Goal: Task Accomplishment & Management: Manage account settings

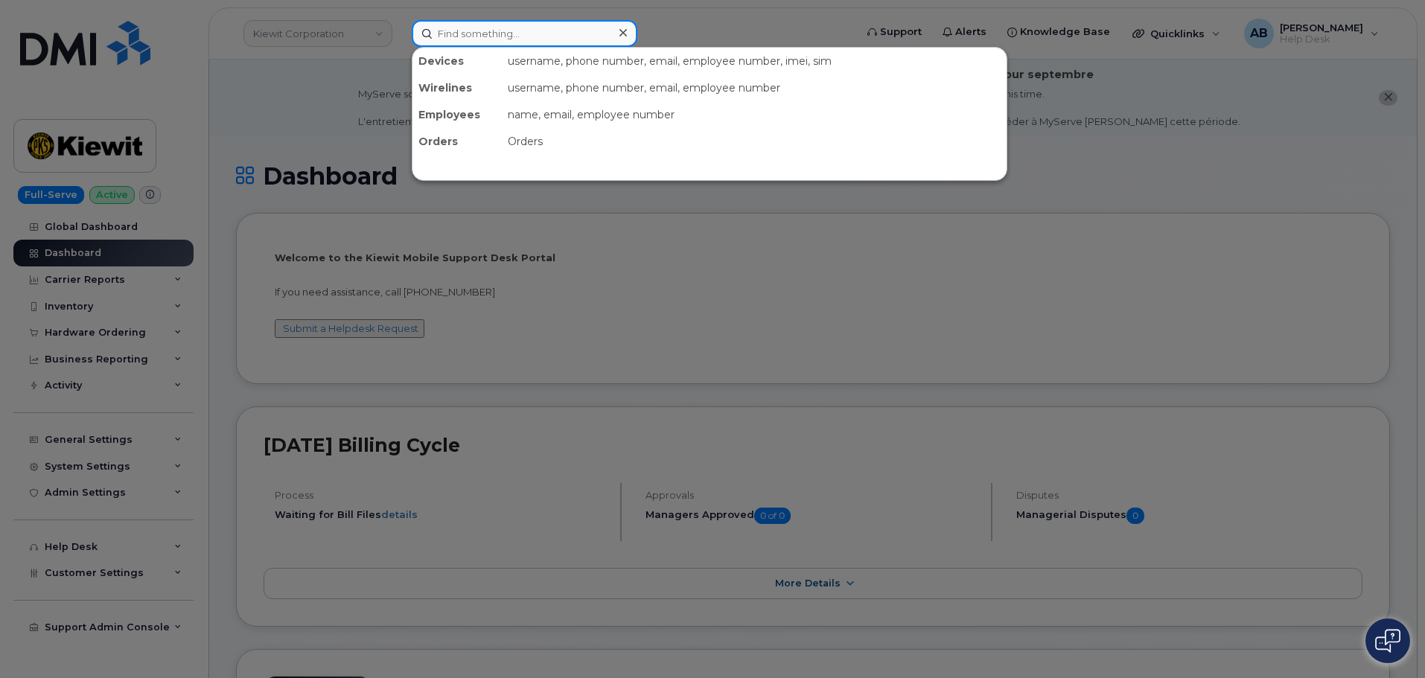
click at [489, 36] on input at bounding box center [525, 33] width 226 height 27
click at [475, 40] on input at bounding box center [525, 33] width 226 height 27
paste input "9078874005"
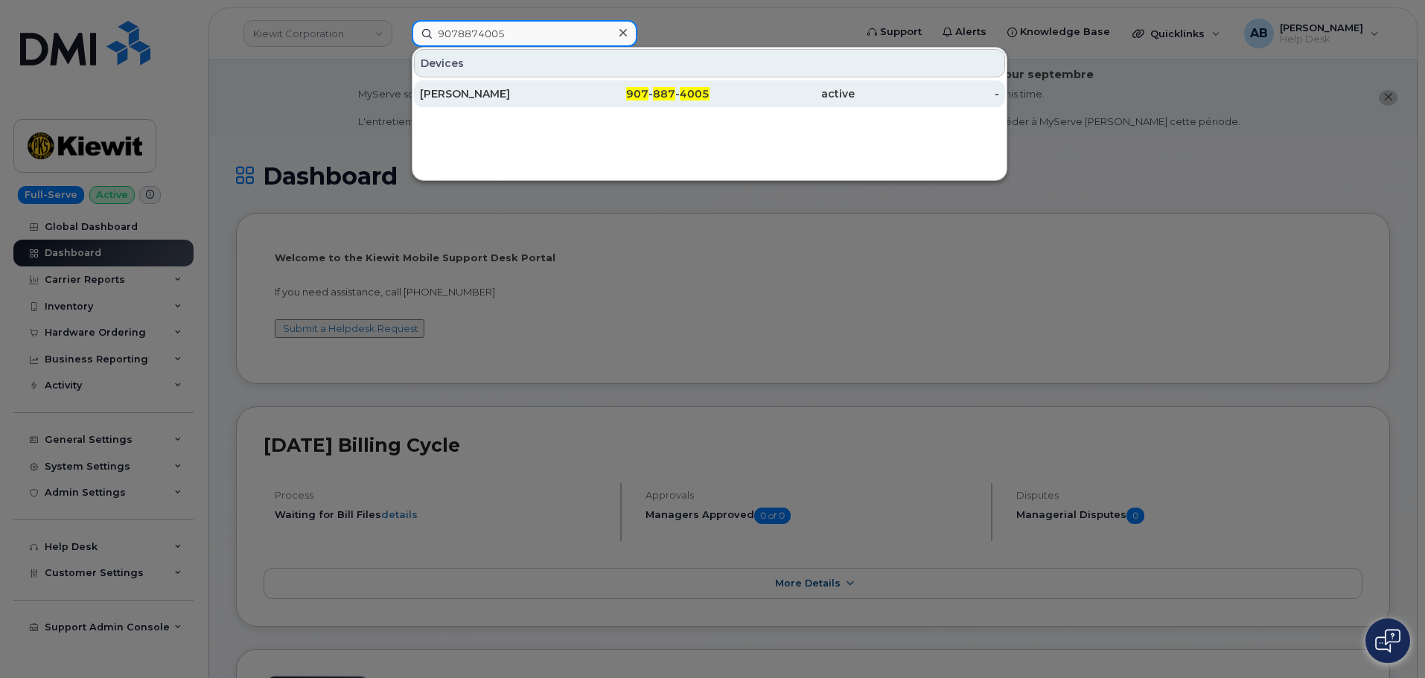
type input "9078874005"
click at [653, 96] on div "907 - 887 - 4005" at bounding box center [637, 93] width 145 height 15
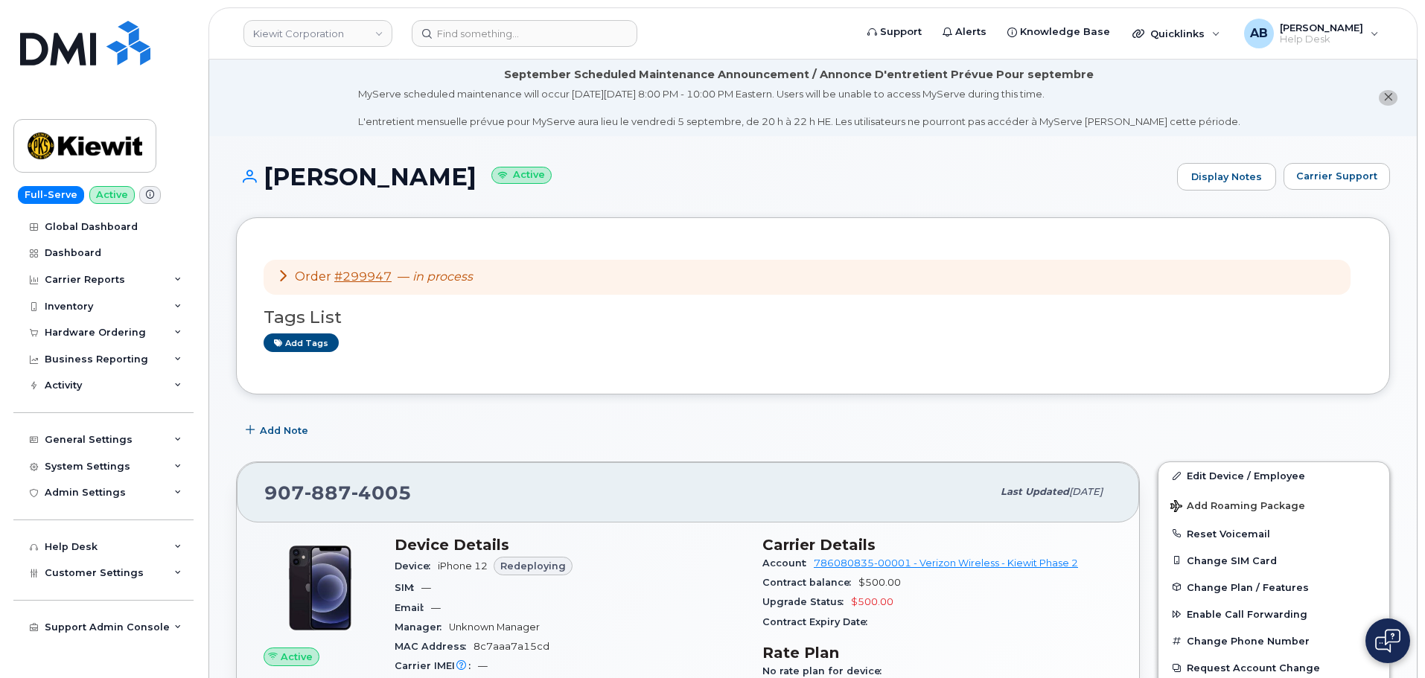
click at [284, 275] on icon at bounding box center [283, 275] width 12 height 12
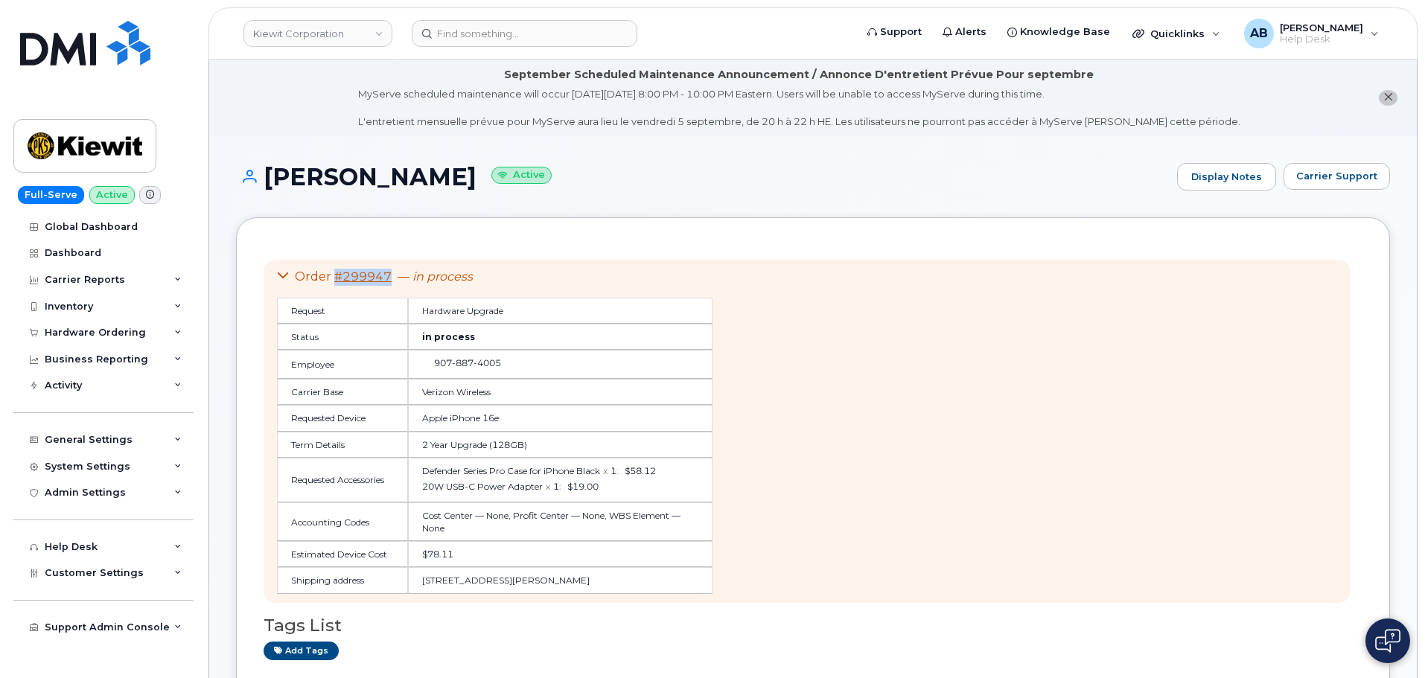
drag, startPoint x: 393, startPoint y: 276, endPoint x: 335, endPoint y: 281, distance: 58.3
click at [335, 281] on div "Order #299947 — in process" at bounding box center [495, 277] width 436 height 17
copy link "#299947"
click at [476, 34] on input at bounding box center [525, 33] width 226 height 27
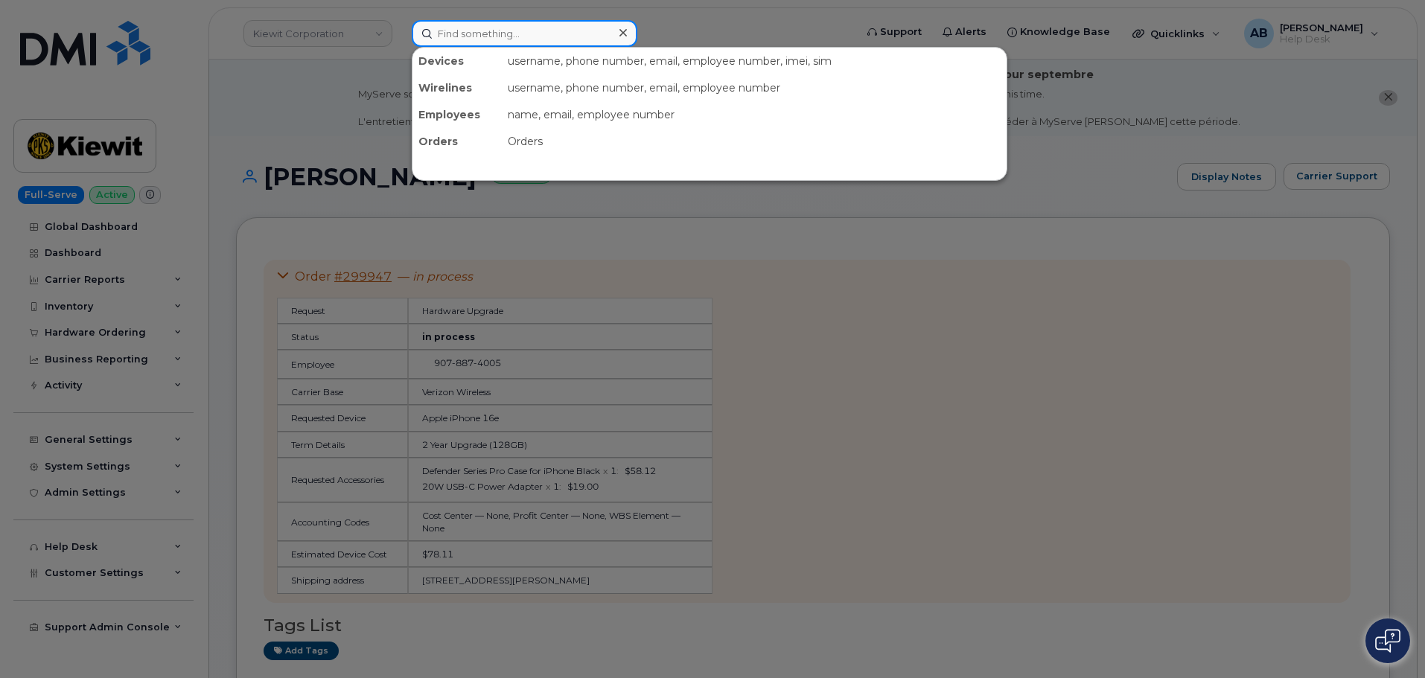
paste input "#299947"
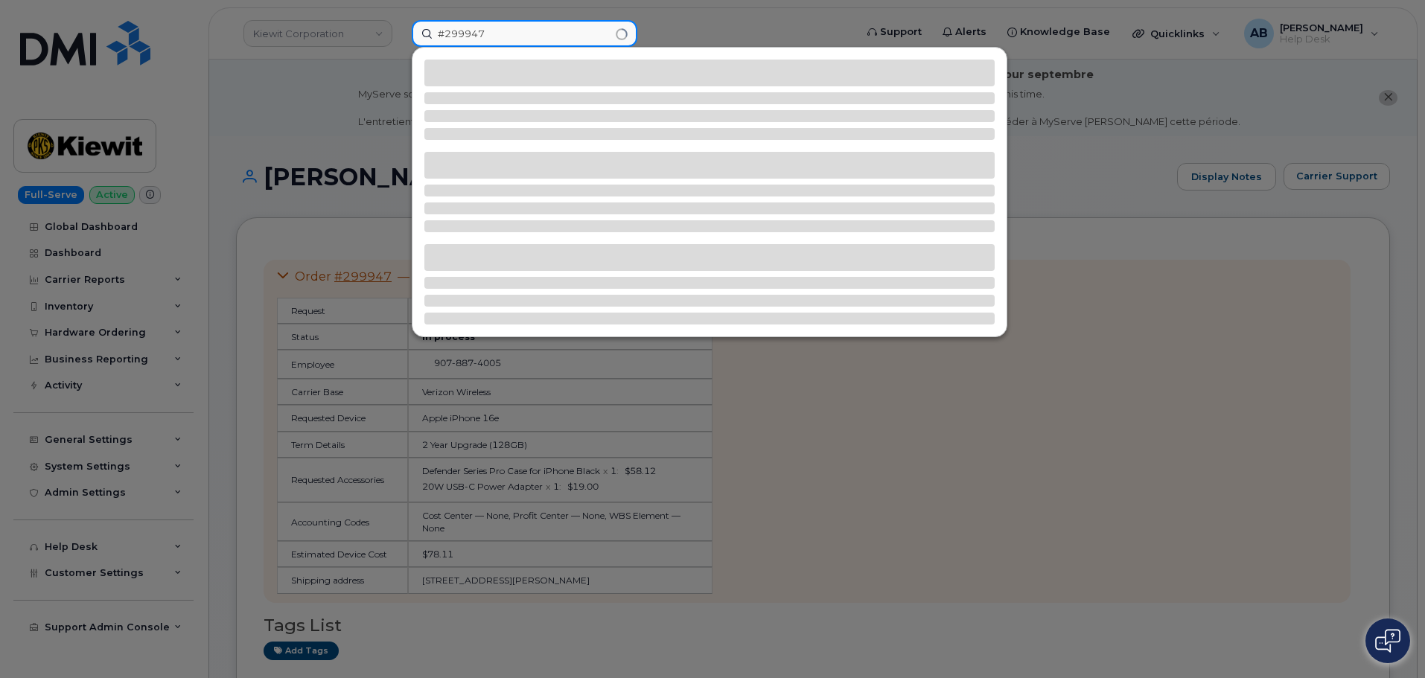
click at [446, 34] on input "#299947" at bounding box center [525, 33] width 226 height 27
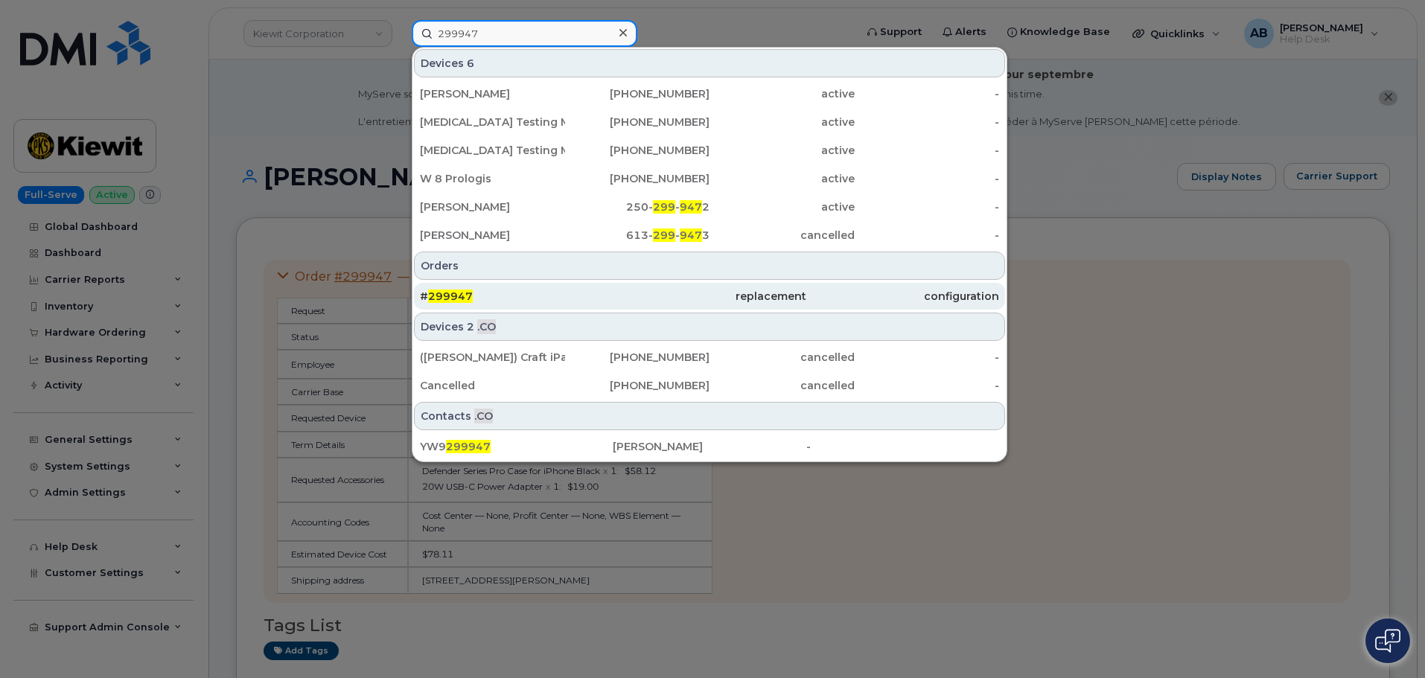
type input "299947"
click at [542, 297] on div "# 299947" at bounding box center [516, 296] width 193 height 15
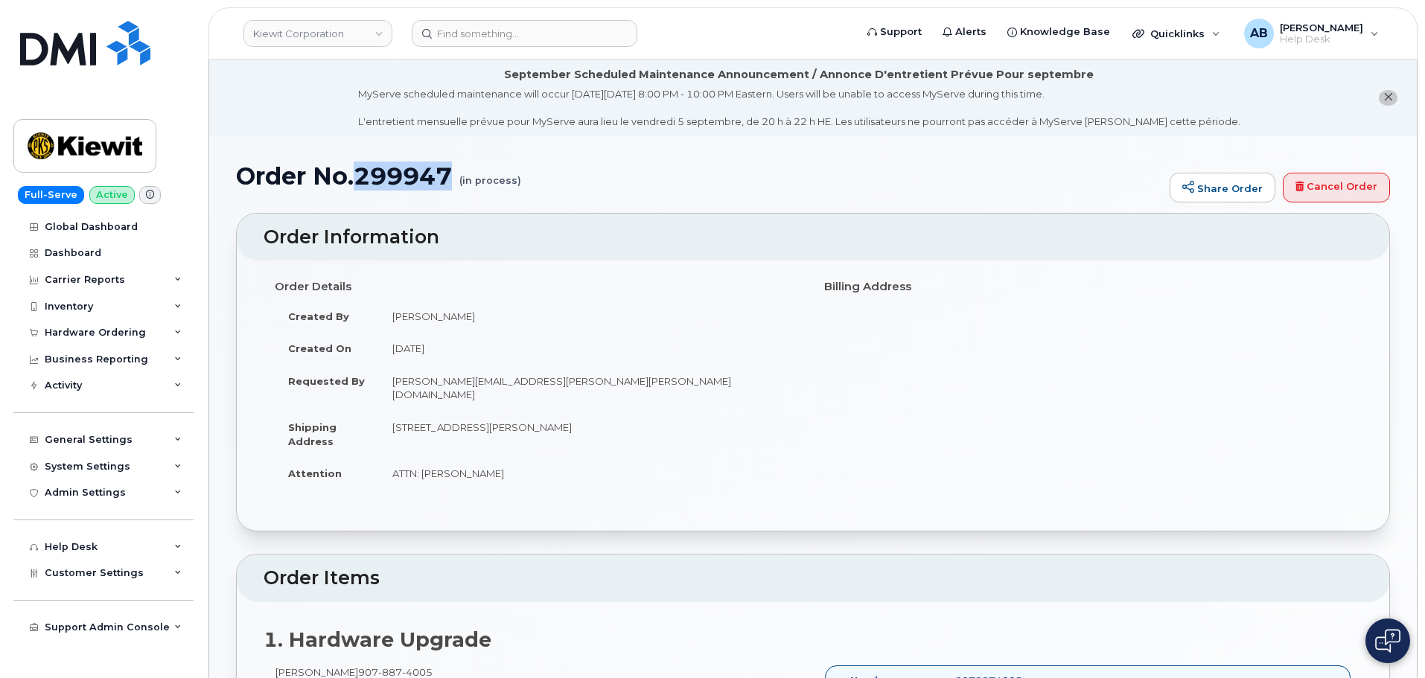
drag, startPoint x: 358, startPoint y: 182, endPoint x: 458, endPoint y: 179, distance: 99.8
click at [458, 179] on h1 "Order No.299947 (in process)" at bounding box center [699, 176] width 926 height 26
copy h1 "299947"
click at [89, 324] on div "Hardware Ordering" at bounding box center [103, 332] width 180 height 27
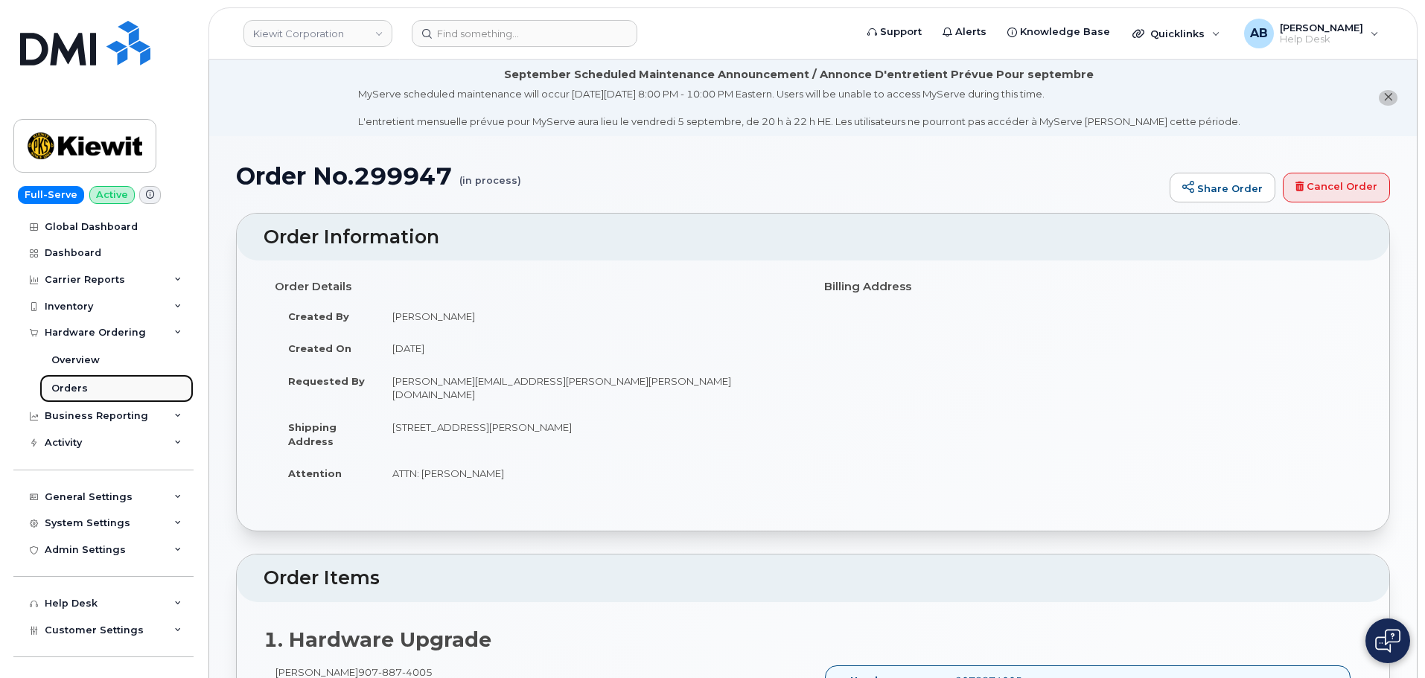
click at [107, 379] on link "Orders" at bounding box center [116, 388] width 154 height 28
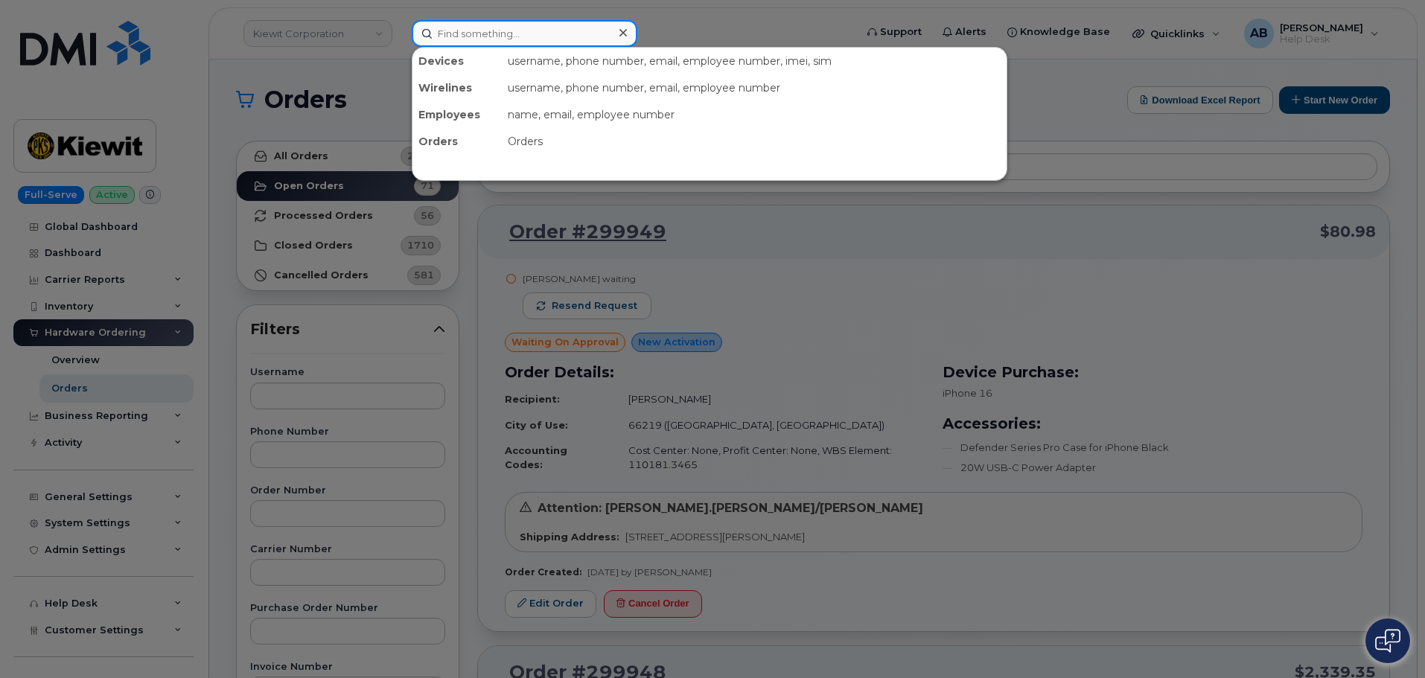
click at [498, 45] on input at bounding box center [525, 33] width 226 height 27
paste input "299947"
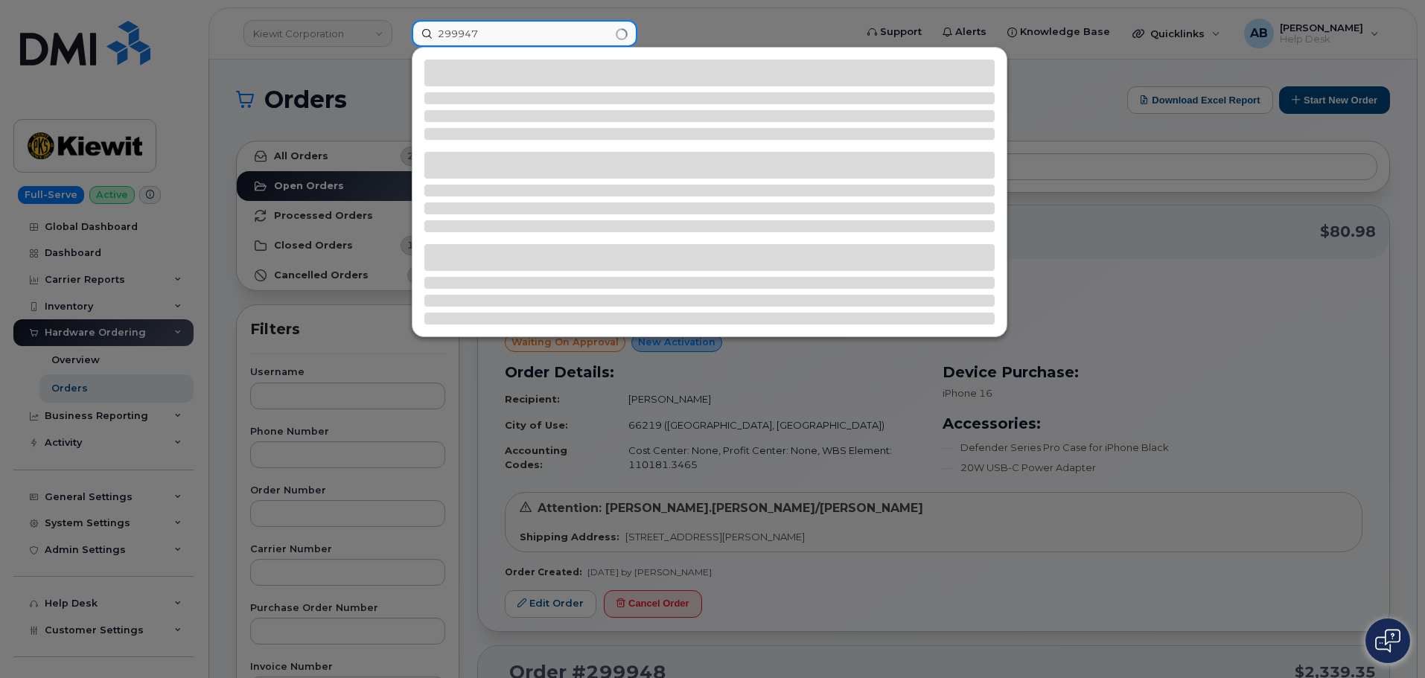
type input "299947"
click at [298, 127] on div at bounding box center [712, 339] width 1425 height 678
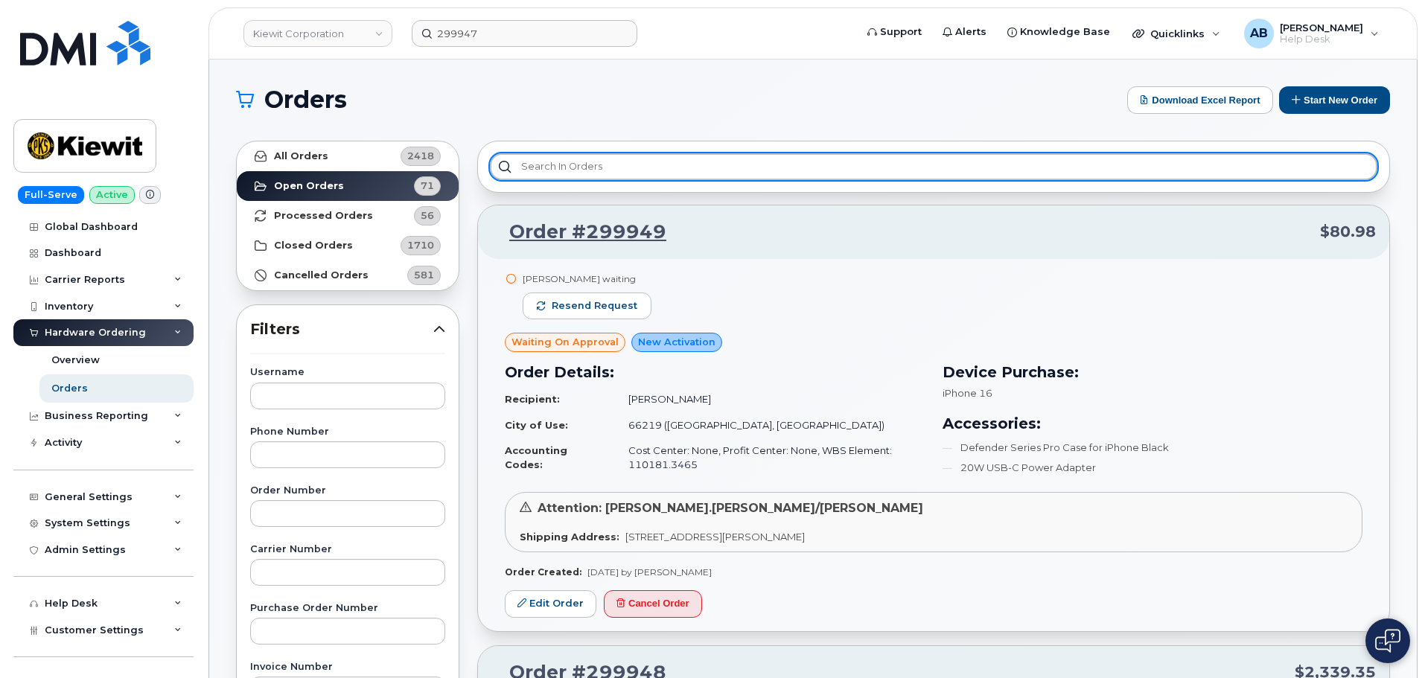
click at [536, 174] on input "text" at bounding box center [933, 166] width 887 height 27
paste input "299947"
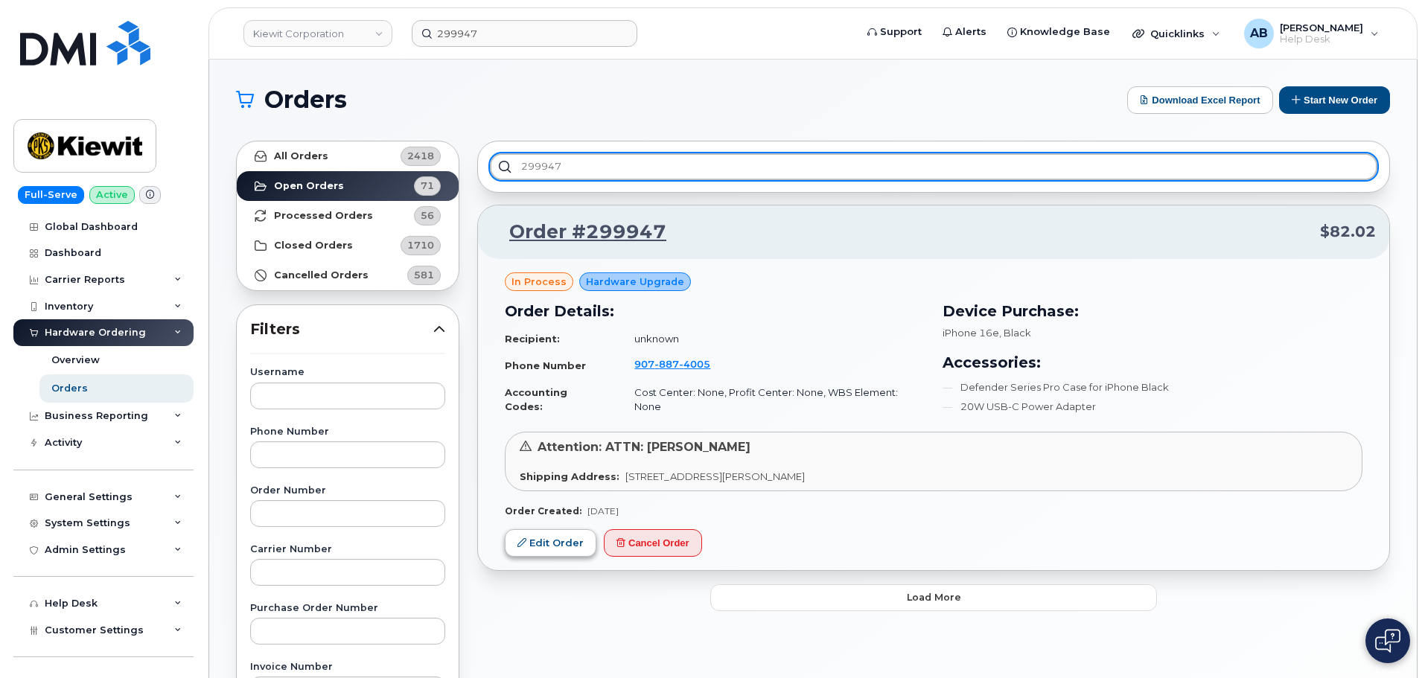
type input "299947"
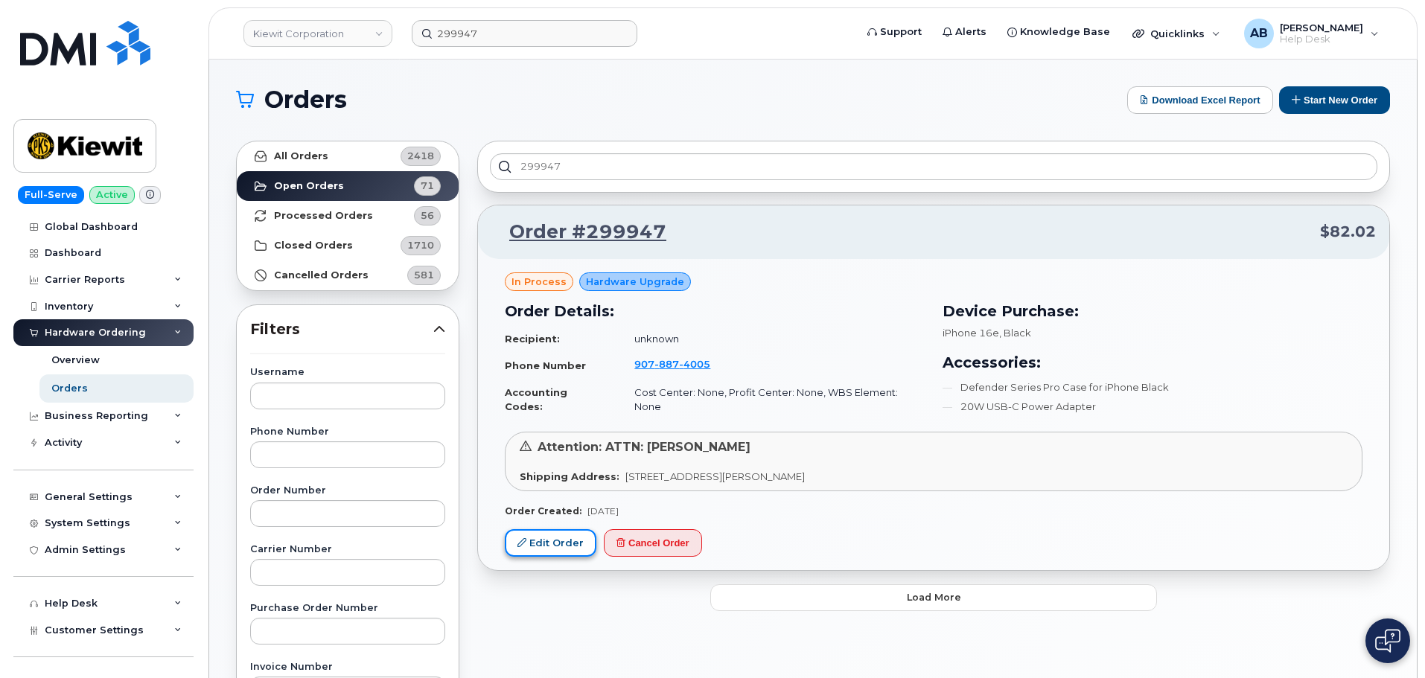
click at [554, 546] on link "Edit Order" at bounding box center [551, 543] width 92 height 28
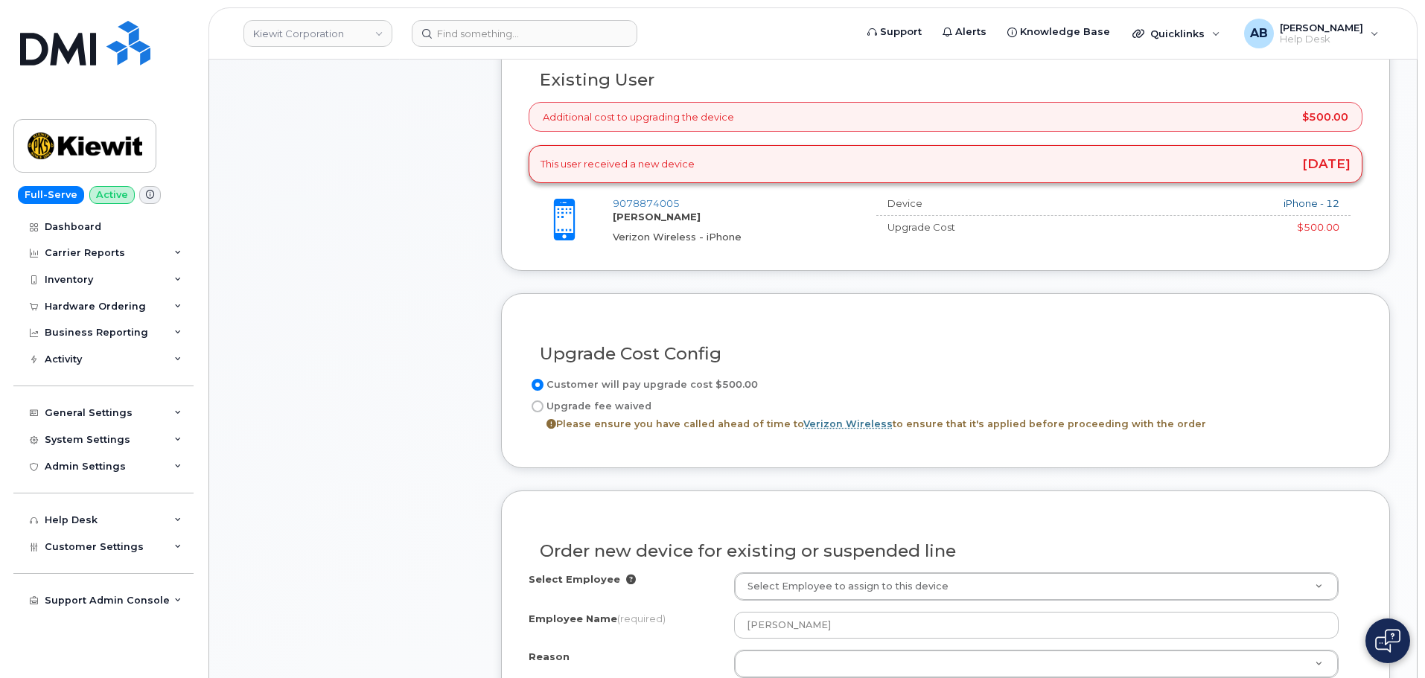
scroll to position [596, 0]
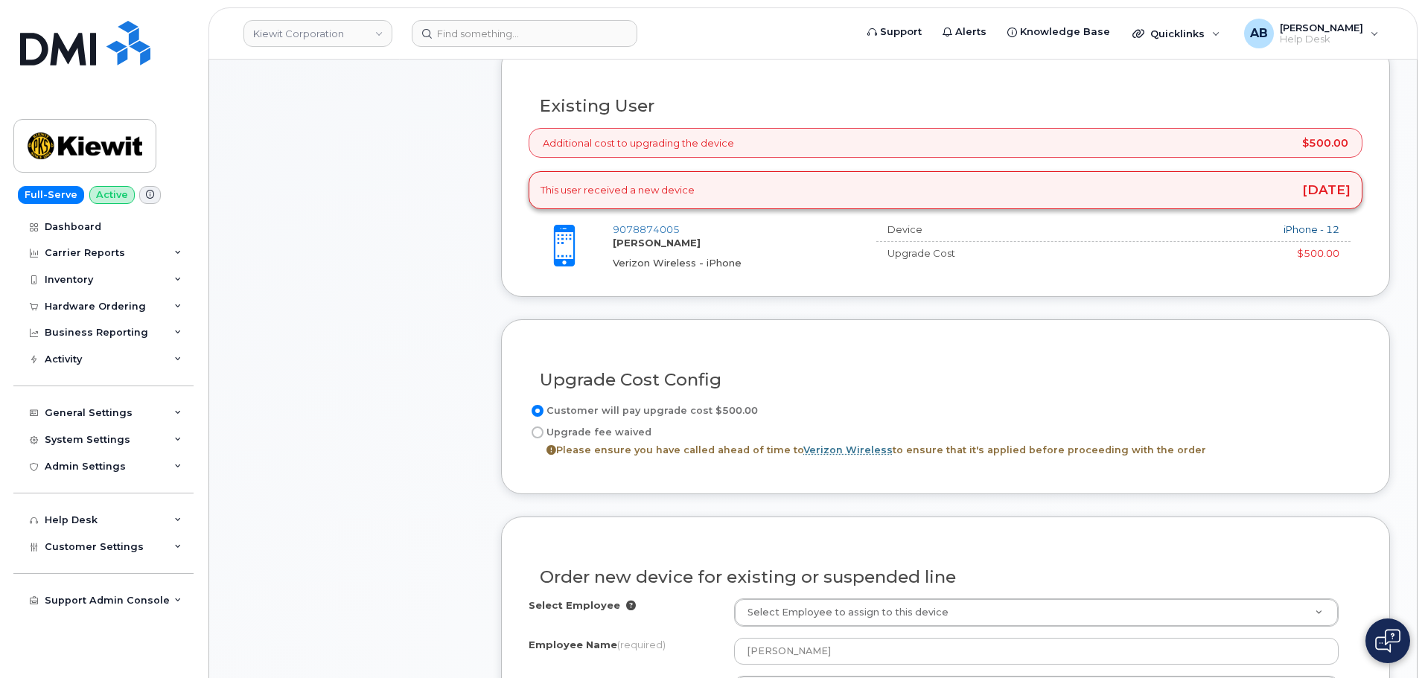
drag, startPoint x: 1272, startPoint y: 187, endPoint x: 1349, endPoint y: 192, distance: 76.9
click at [1349, 192] on span "2 weeks ago" at bounding box center [1326, 190] width 48 height 13
click at [1344, 191] on span "2 weeks ago" at bounding box center [1326, 190] width 48 height 13
click at [1192, 190] on div "This user received a new device 2 weeks ago" at bounding box center [946, 190] width 834 height 38
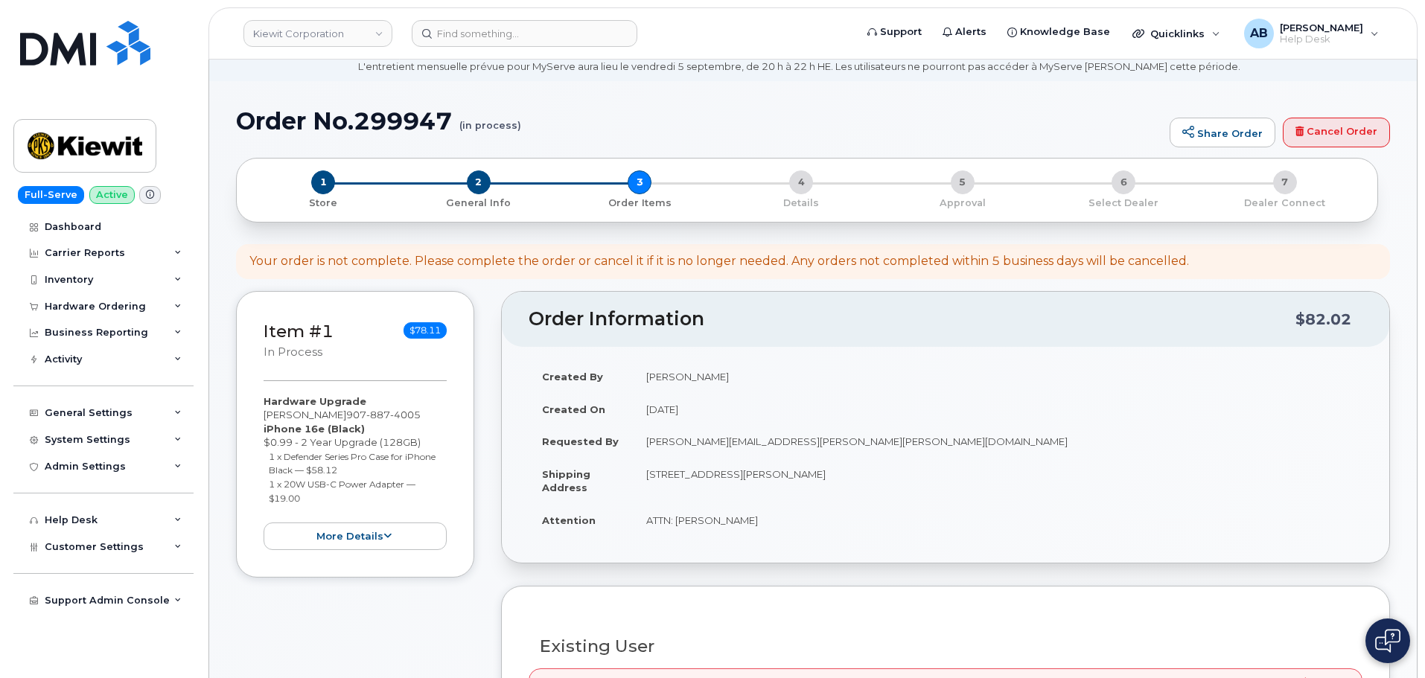
scroll to position [0, 0]
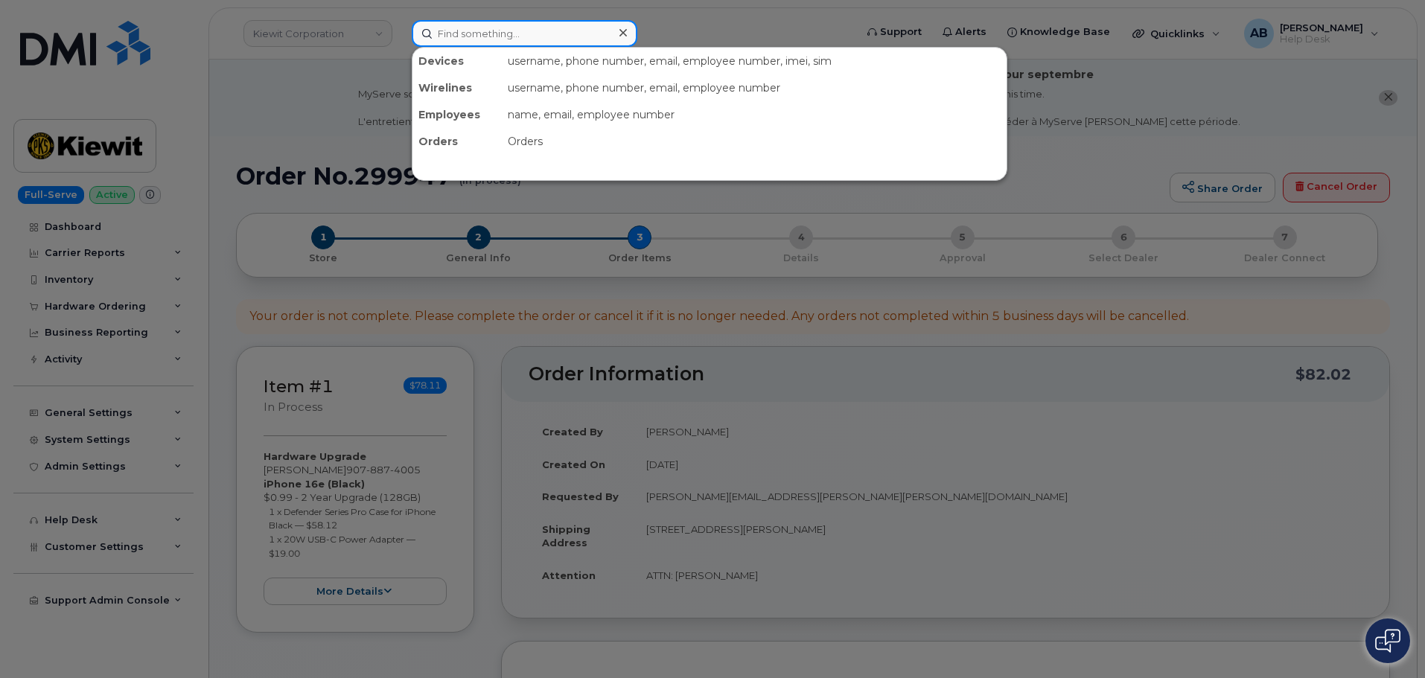
click at [459, 36] on input at bounding box center [525, 33] width 226 height 27
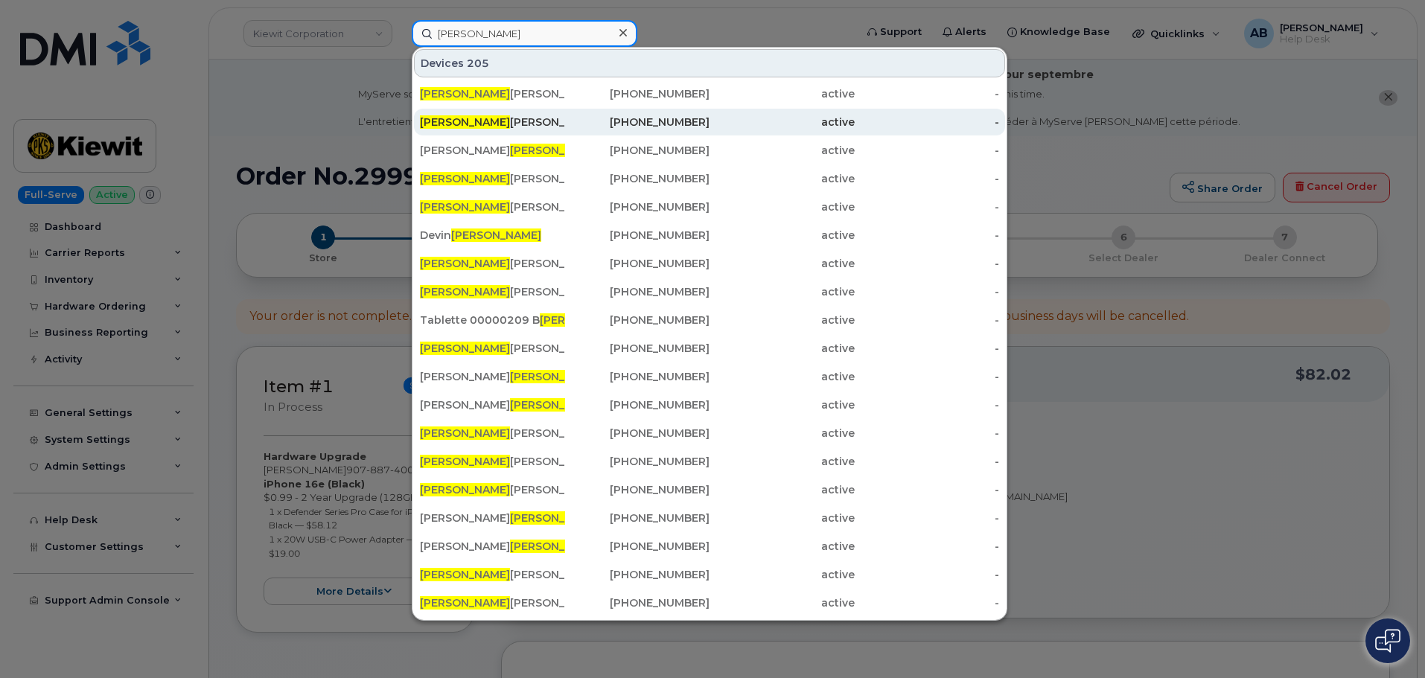
type input "brady"
click at [521, 126] on div "Brady Harrison" at bounding box center [492, 122] width 145 height 15
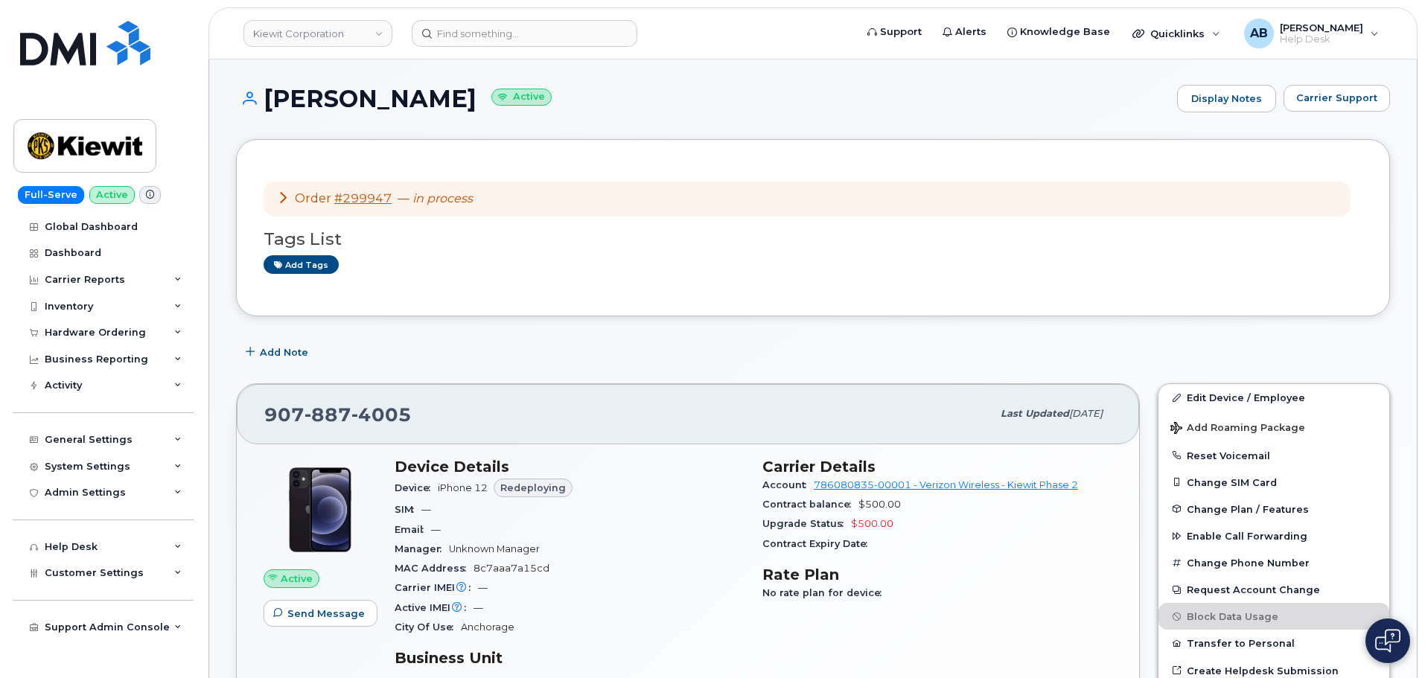
scroll to position [74, 0]
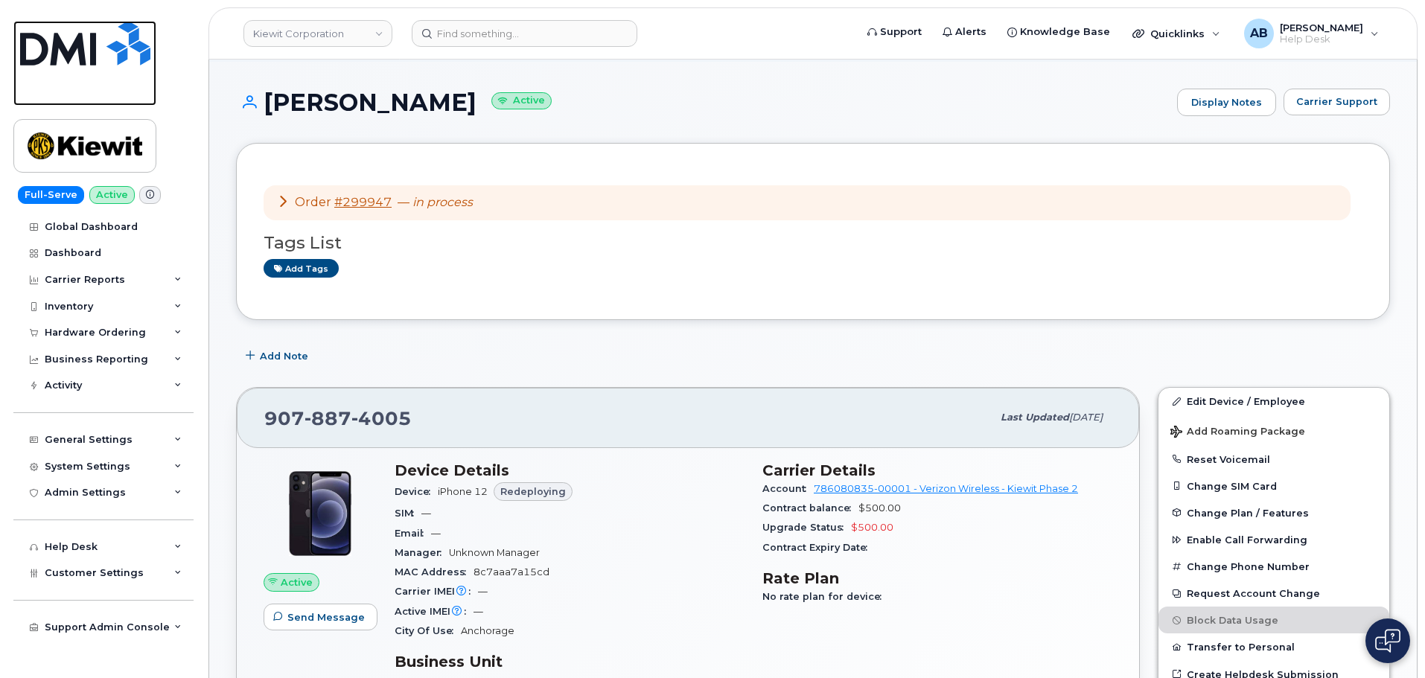
click at [76, 50] on img at bounding box center [85, 43] width 130 height 45
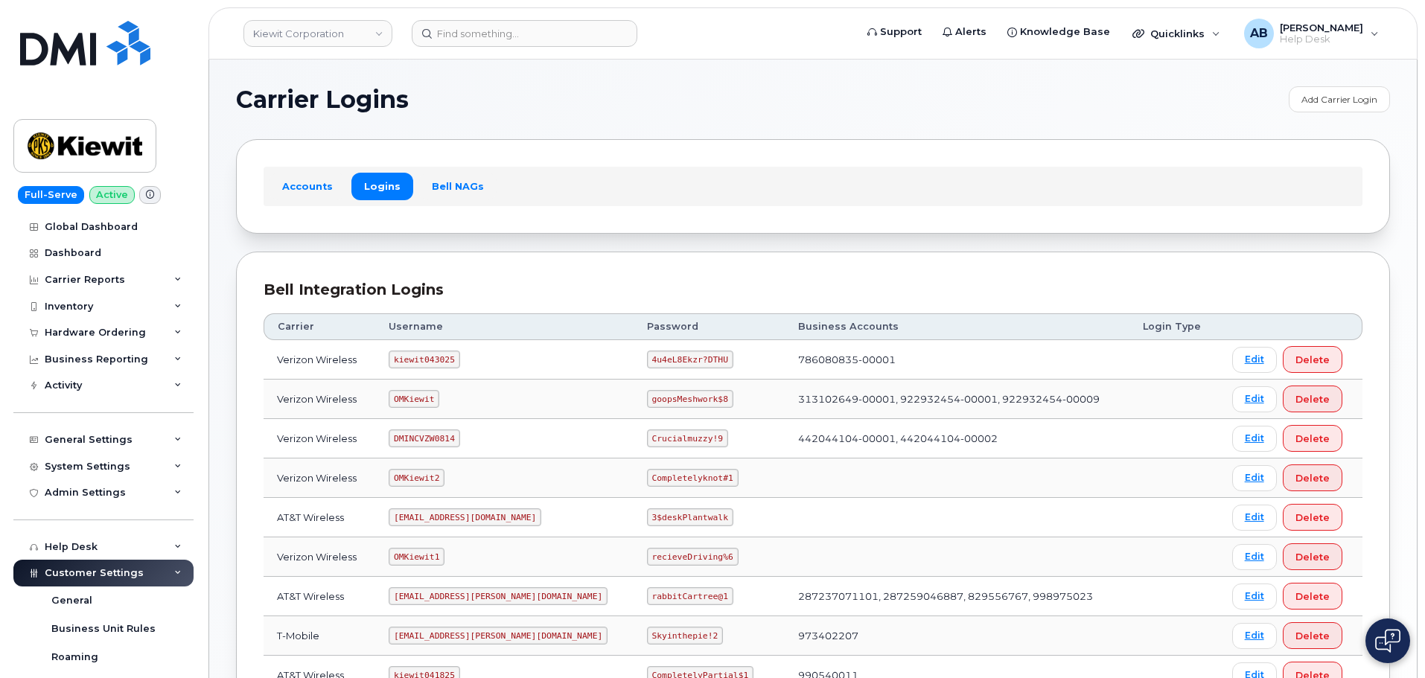
drag, startPoint x: 423, startPoint y: 366, endPoint x: 430, endPoint y: 356, distance: 12.4
click at [424, 362] on code "kiewit043025" at bounding box center [424, 360] width 71 height 18
click at [430, 356] on code "kiewit043025" at bounding box center [424, 360] width 71 height 18
copy code "kiewit043025"
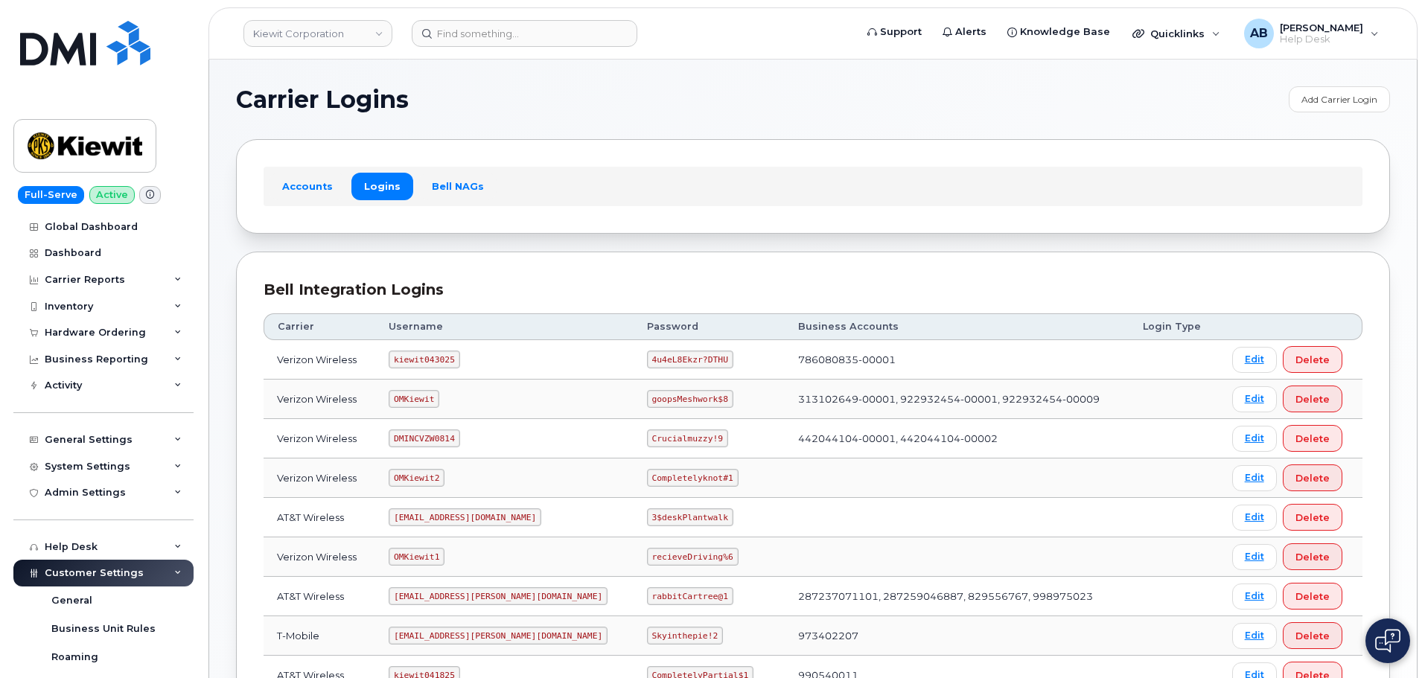
drag, startPoint x: 628, startPoint y: 360, endPoint x: 625, endPoint y: 351, distance: 9.9
click at [647, 352] on code "4u4eL8Ekzr?DTHU" at bounding box center [690, 360] width 86 height 18
click at [647, 351] on code "4u4eL8Ekzr?DTHU" at bounding box center [690, 360] width 86 height 18
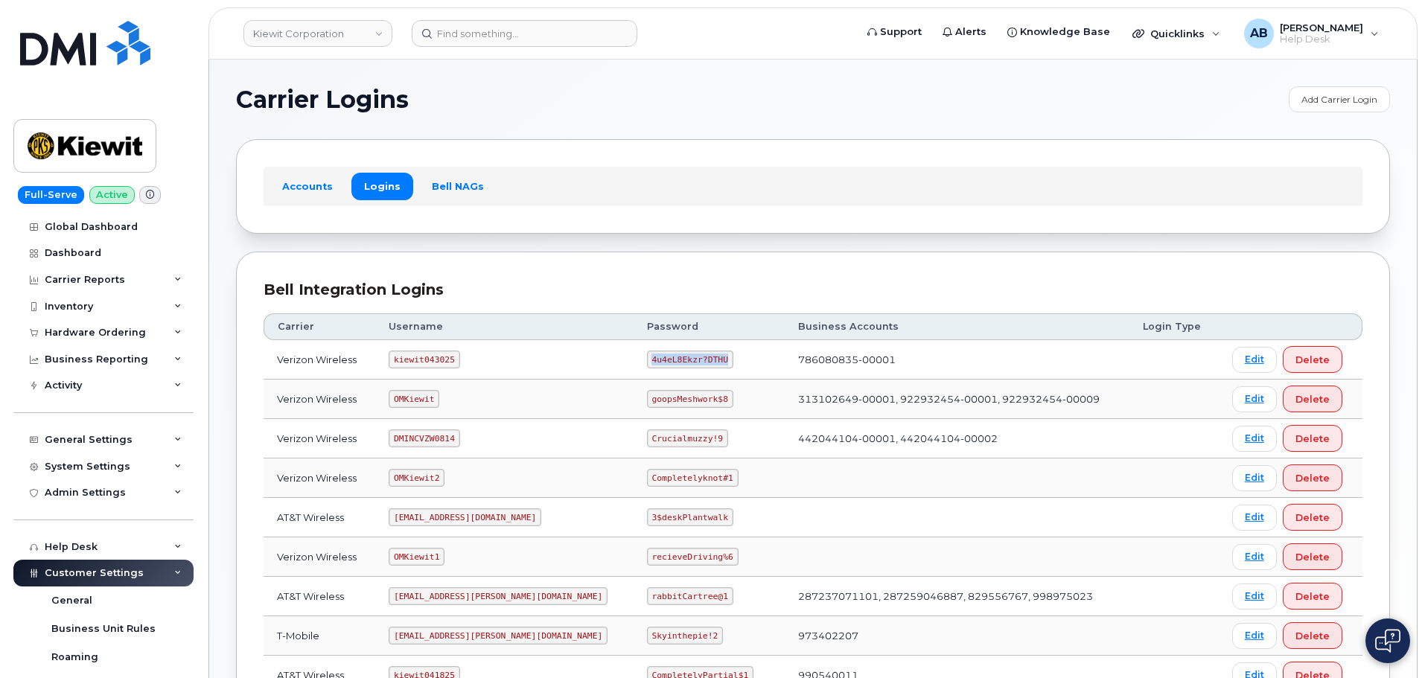
copy code "4u4eL8Ekzr?DTHU"
